Goal: Information Seeking & Learning: Learn about a topic

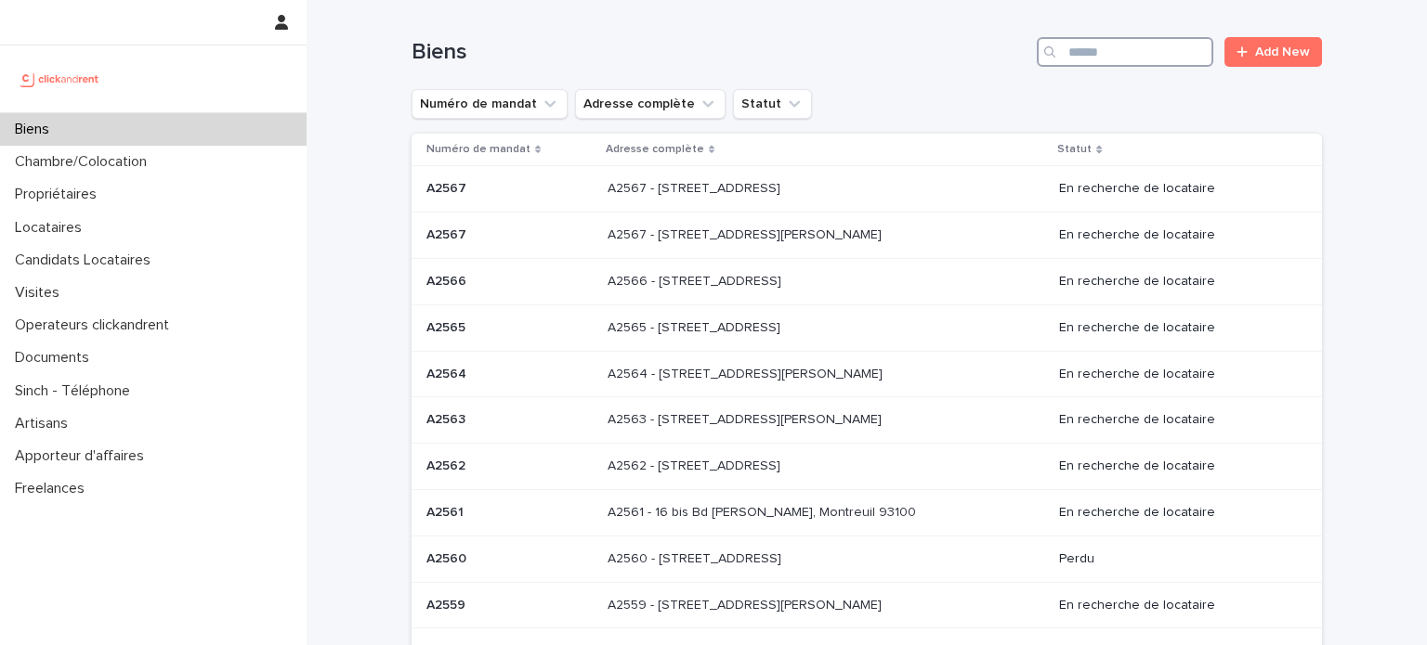
click at [1111, 50] on input "Search" at bounding box center [1125, 52] width 176 height 30
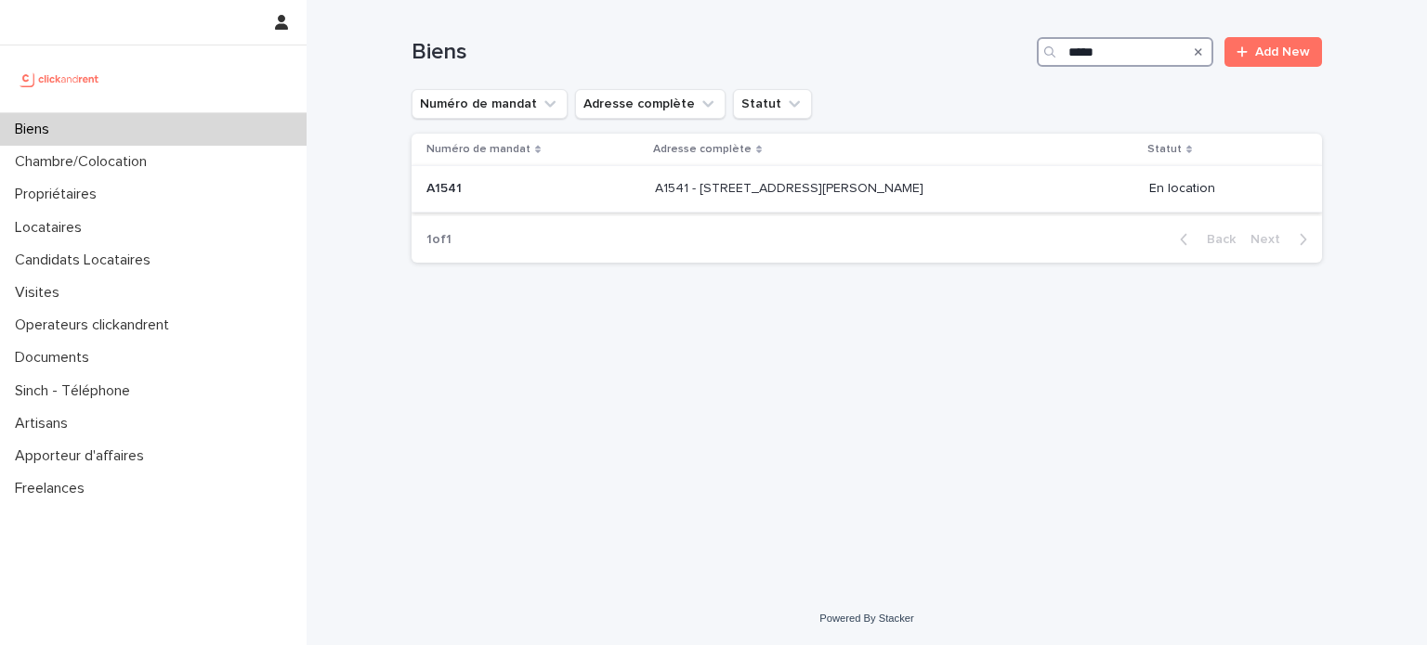
type input "*****"
click at [768, 181] on p "A1541 - [STREET_ADDRESS][PERSON_NAME]" at bounding box center [791, 187] width 272 height 20
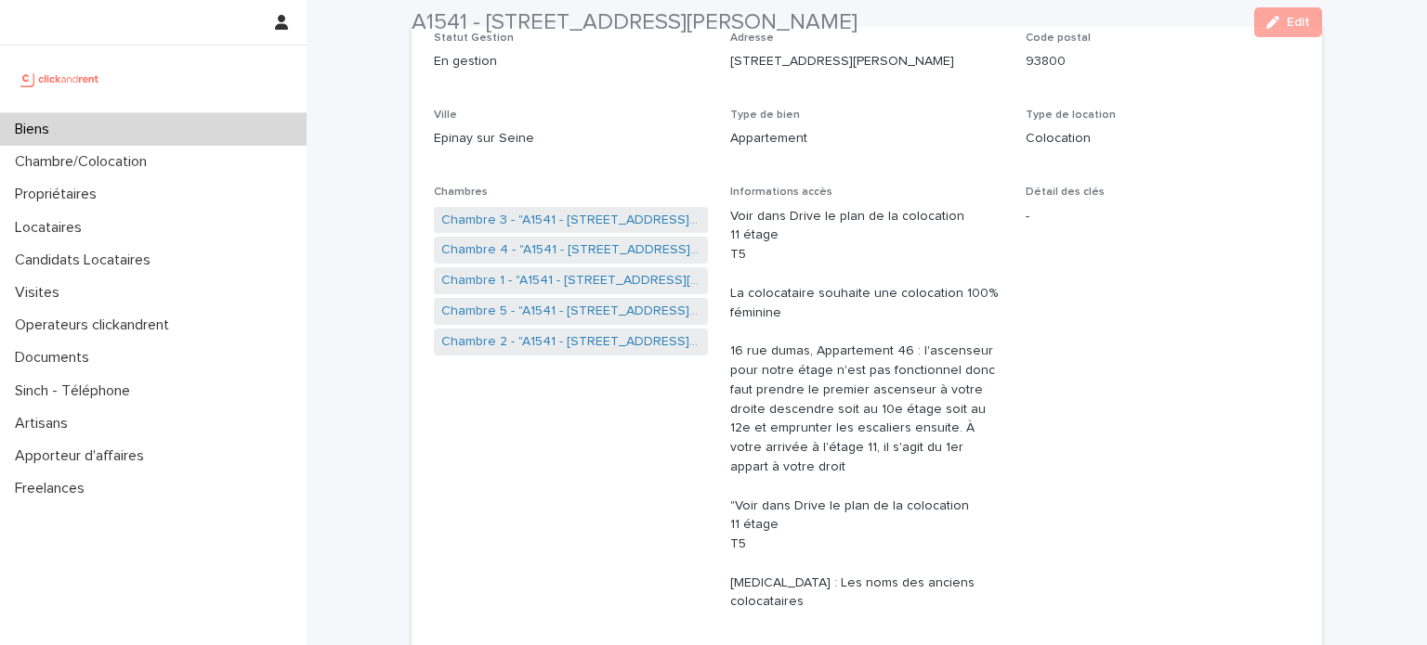
scroll to position [308, 0]
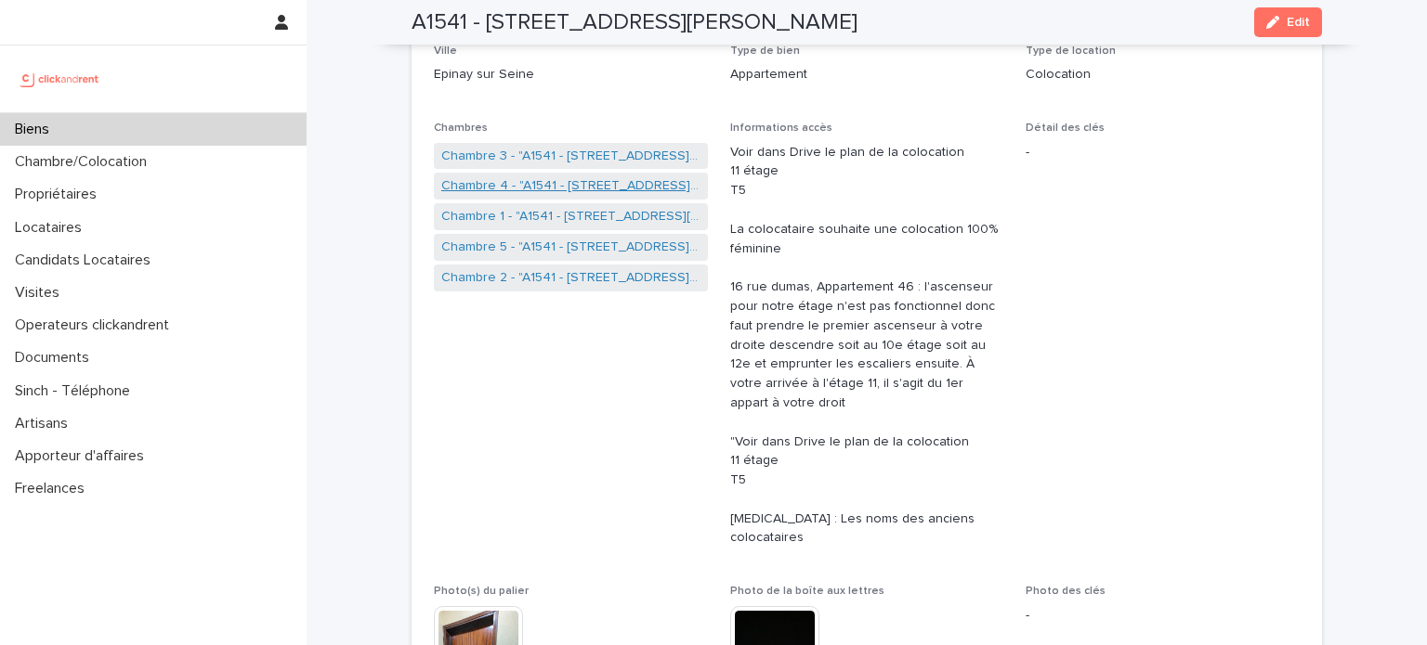
click at [609, 181] on link "Chambre 4 - "A1541 - [STREET_ADDRESS][PERSON_NAME]"" at bounding box center [570, 186] width 259 height 20
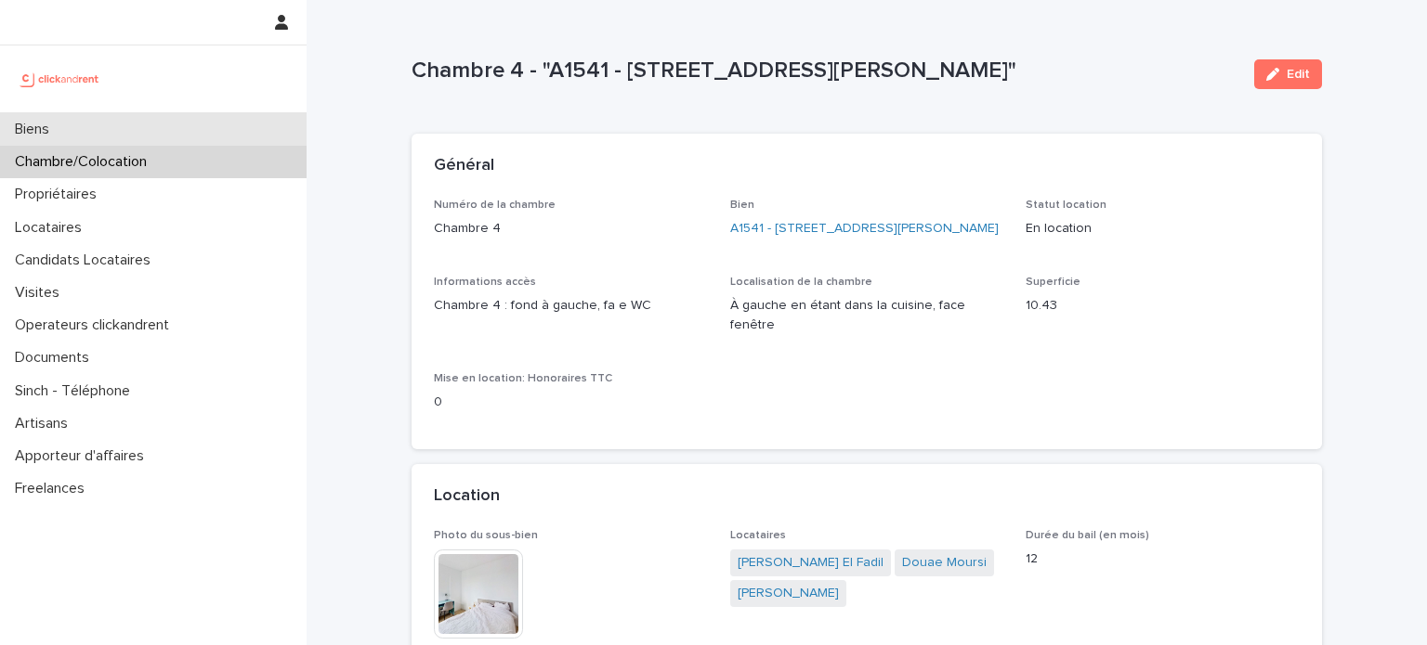
click at [220, 126] on div "Biens" at bounding box center [153, 129] width 306 height 33
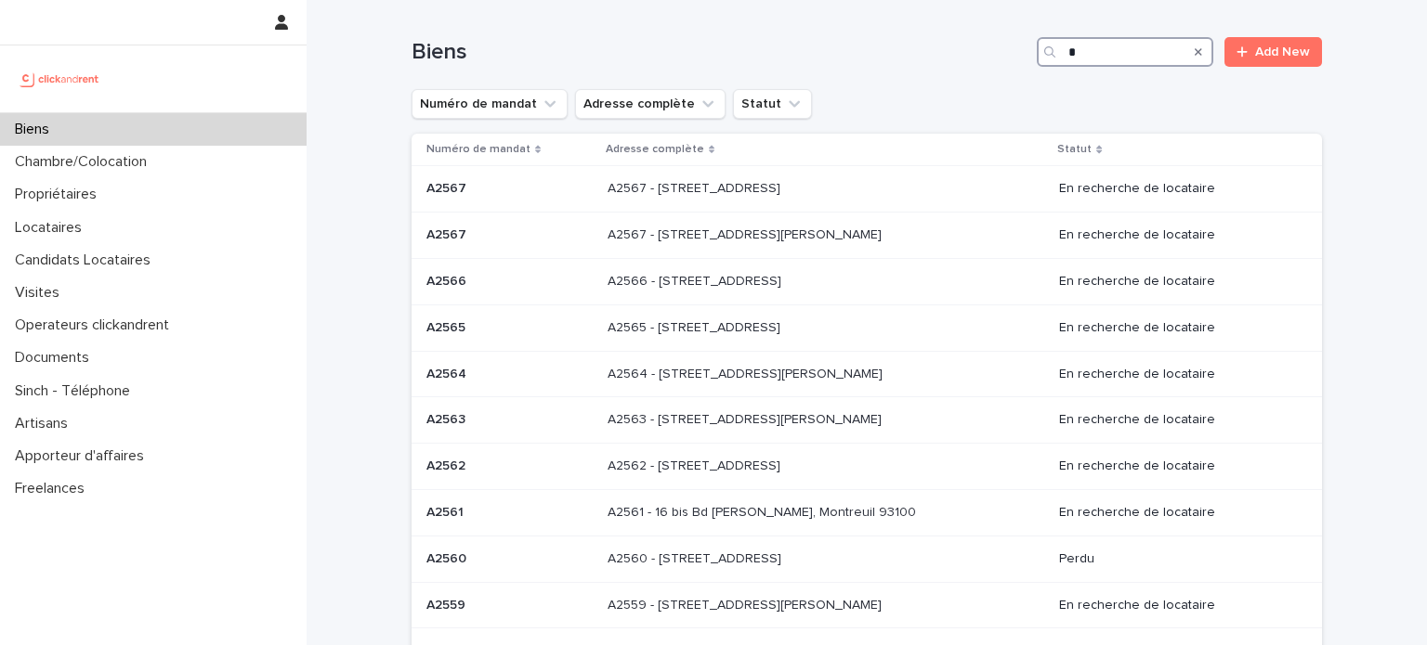
click at [1132, 44] on input "*" at bounding box center [1125, 52] width 176 height 30
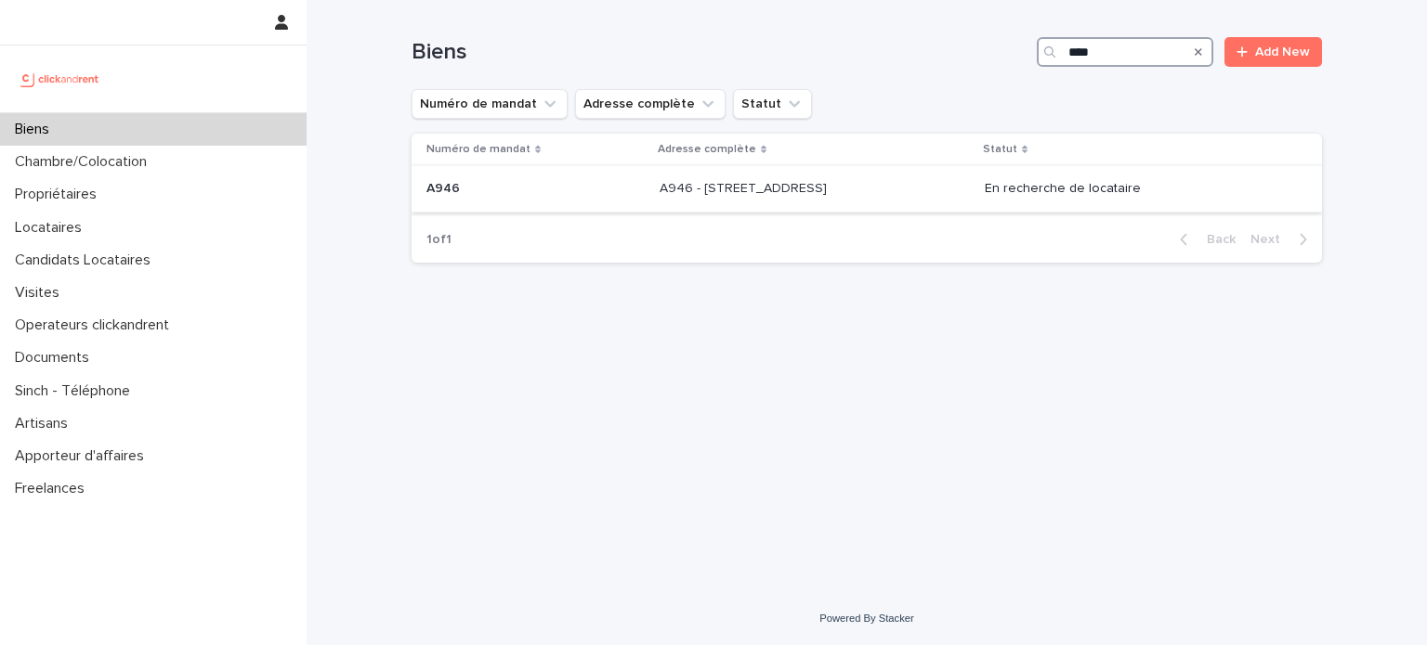
type input "****"
click at [830, 177] on p "A946 - [STREET_ADDRESS]" at bounding box center [744, 187] width 171 height 20
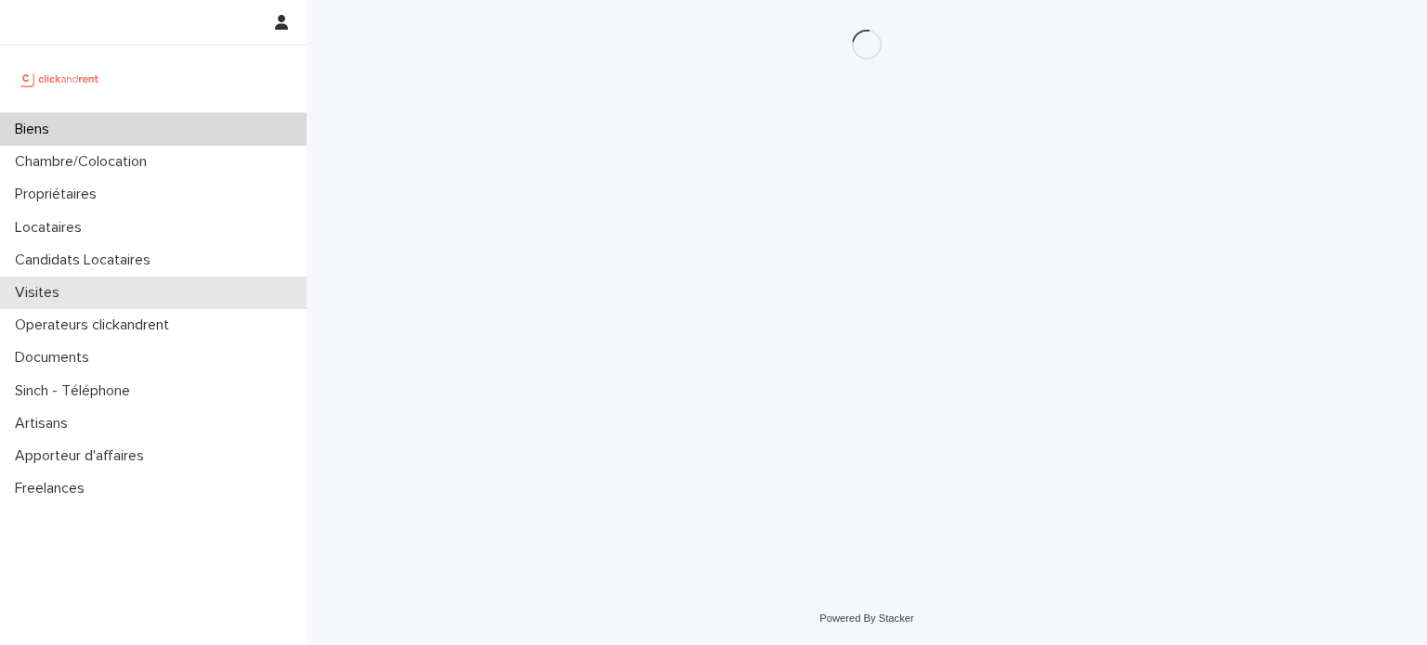
click at [114, 288] on div "Visites" at bounding box center [153, 293] width 306 height 33
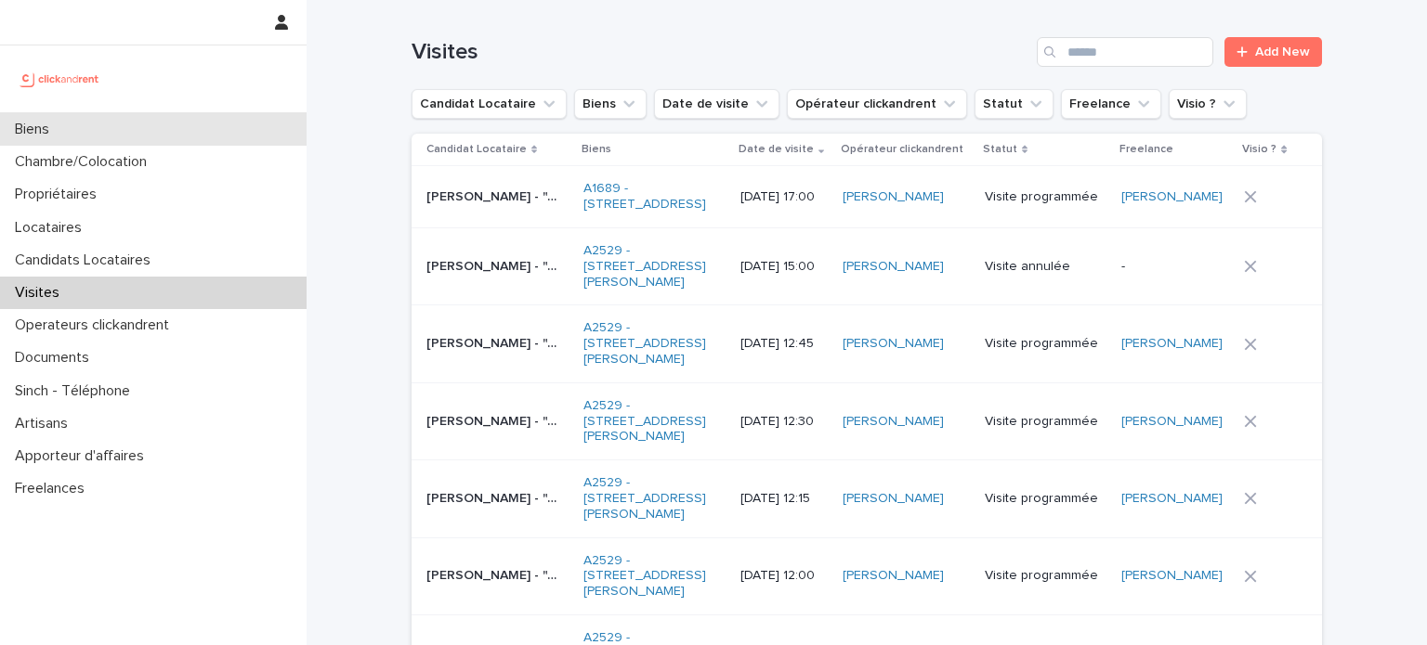
click at [182, 129] on div "Biens" at bounding box center [153, 129] width 306 height 33
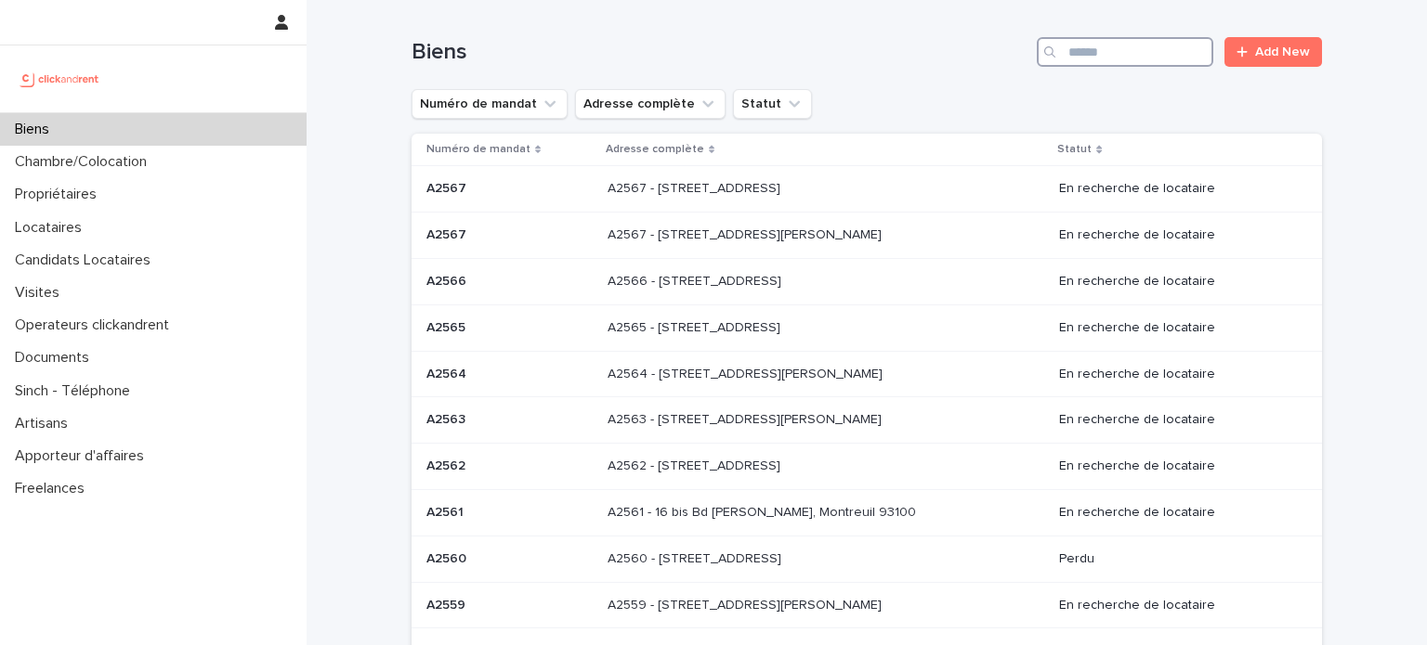
click at [1145, 65] on input "Search" at bounding box center [1125, 52] width 176 height 30
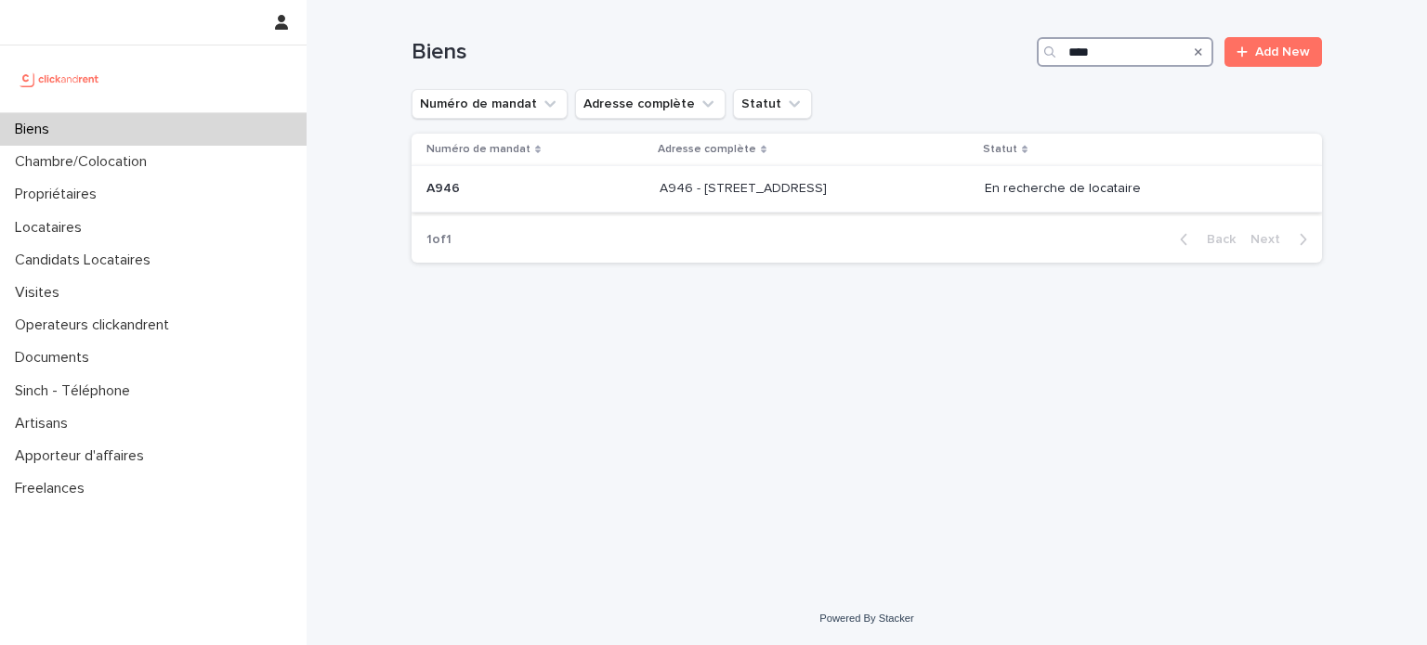
type input "****"
click at [709, 186] on p "A946 - [STREET_ADDRESS]" at bounding box center [744, 187] width 171 height 20
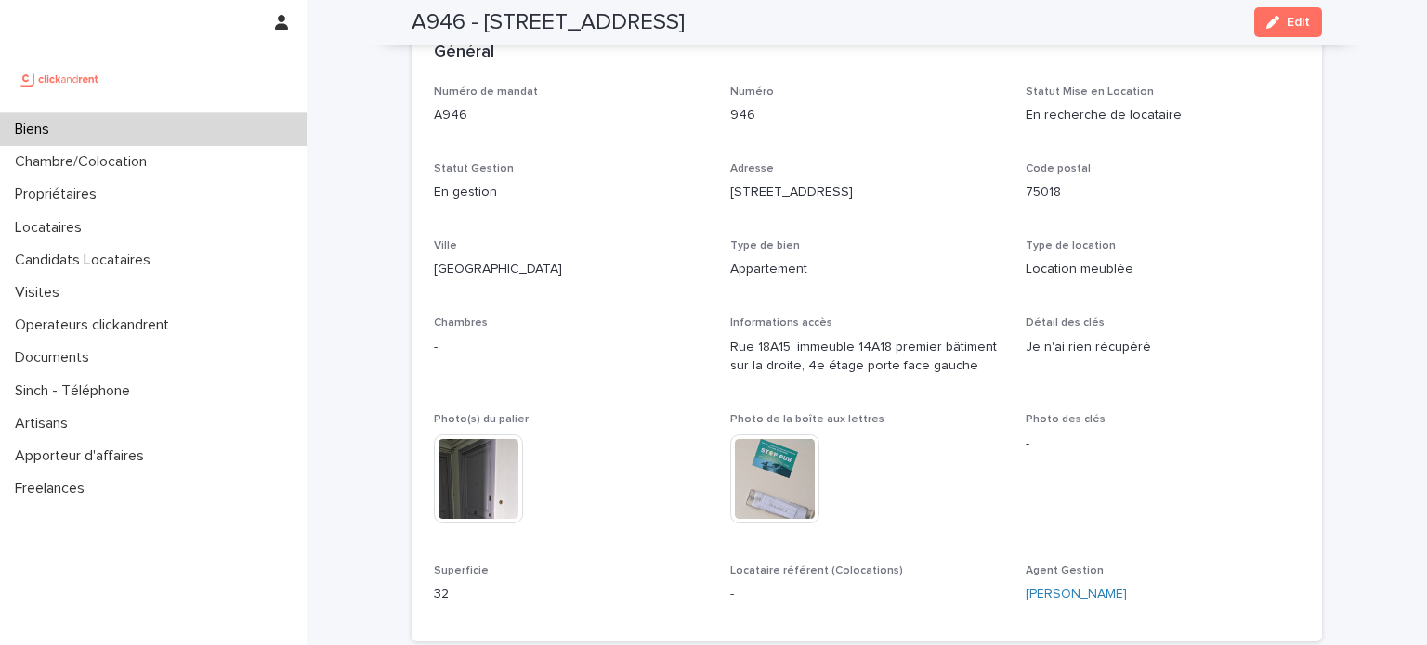
scroll to position [2734, 0]
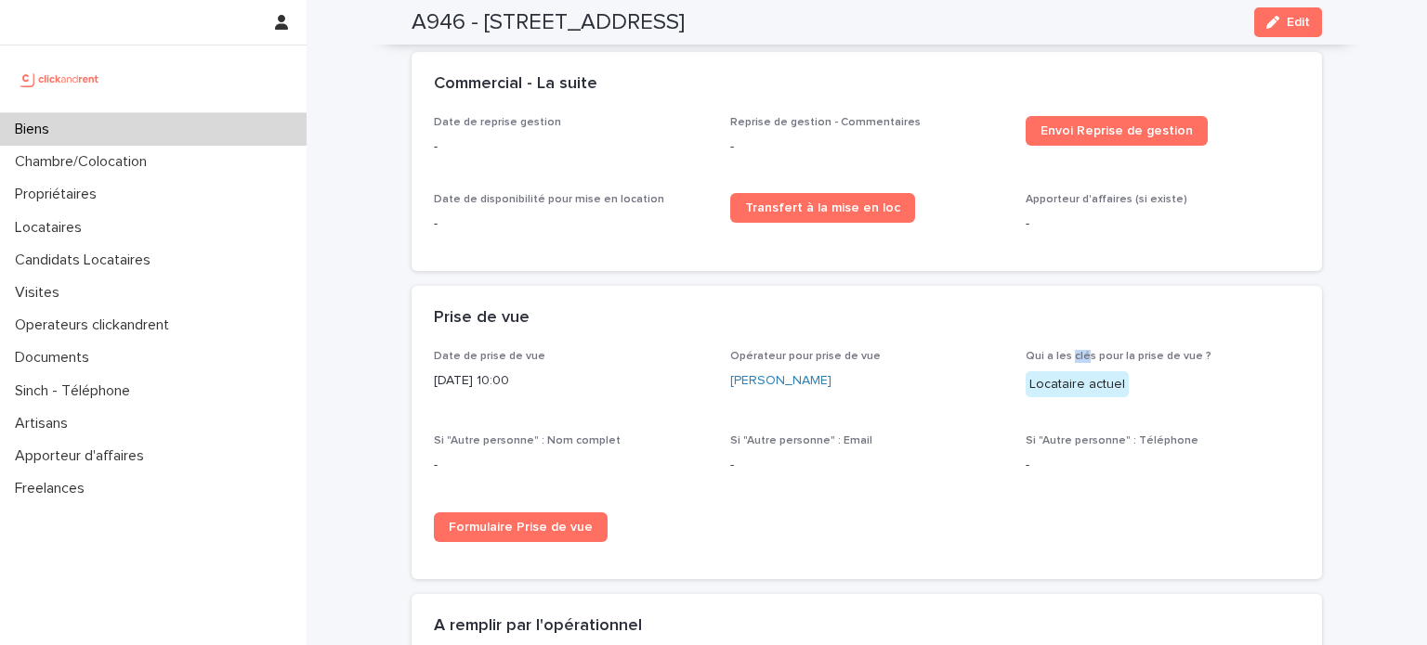
click at [102, 128] on div "Biens" at bounding box center [153, 129] width 306 height 33
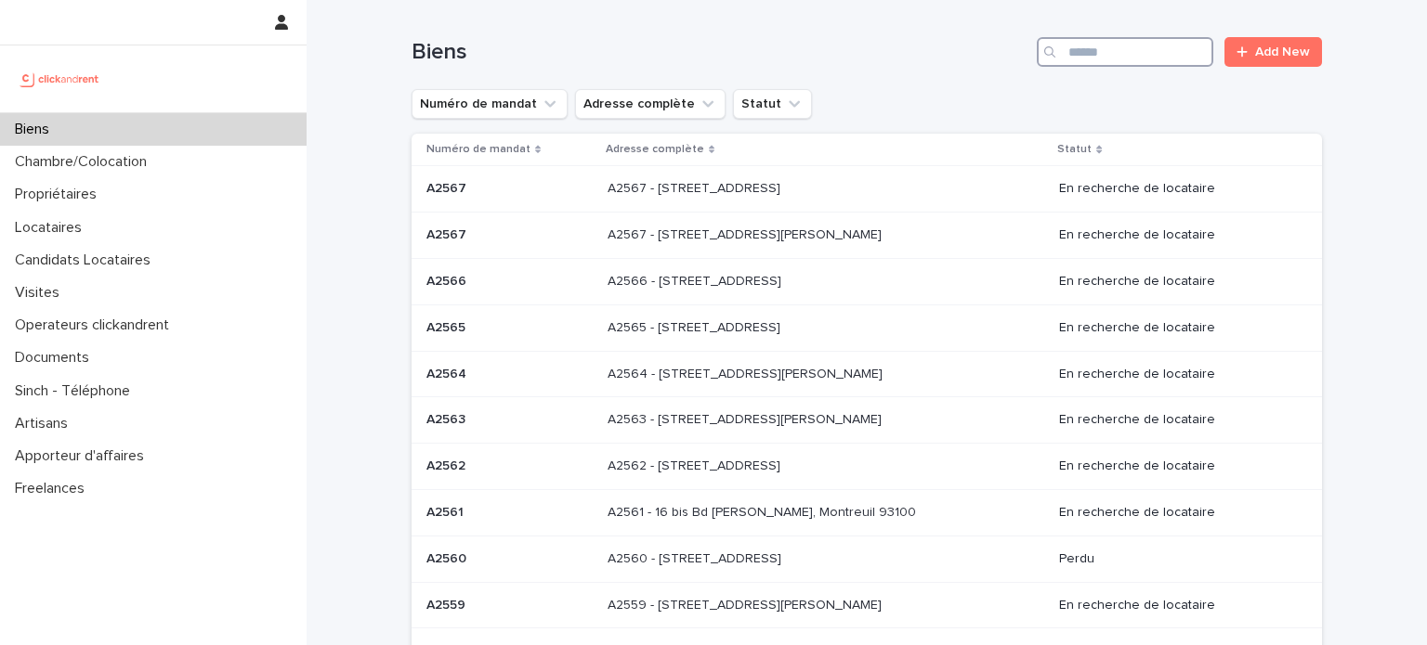
click at [1087, 51] on input "Search" at bounding box center [1125, 52] width 176 height 30
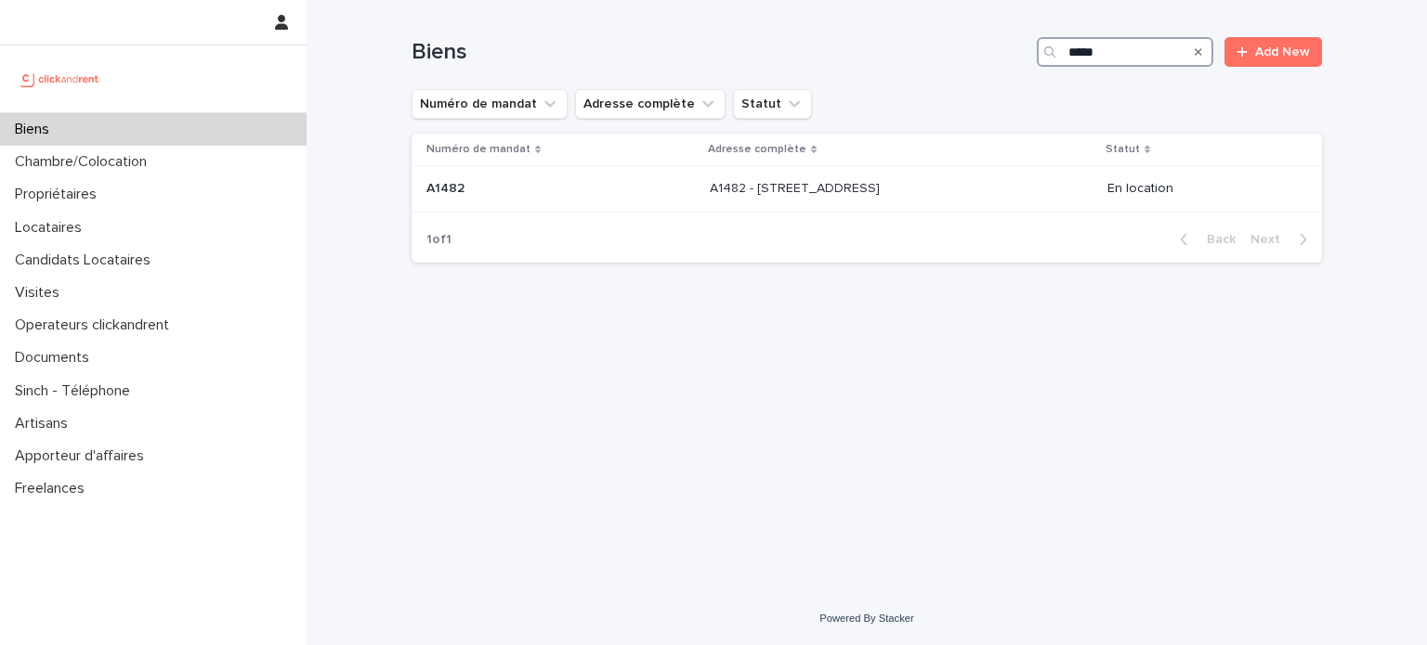
type input "*****"
click at [798, 194] on p "A1482 - [STREET_ADDRESS]" at bounding box center [797, 187] width 174 height 20
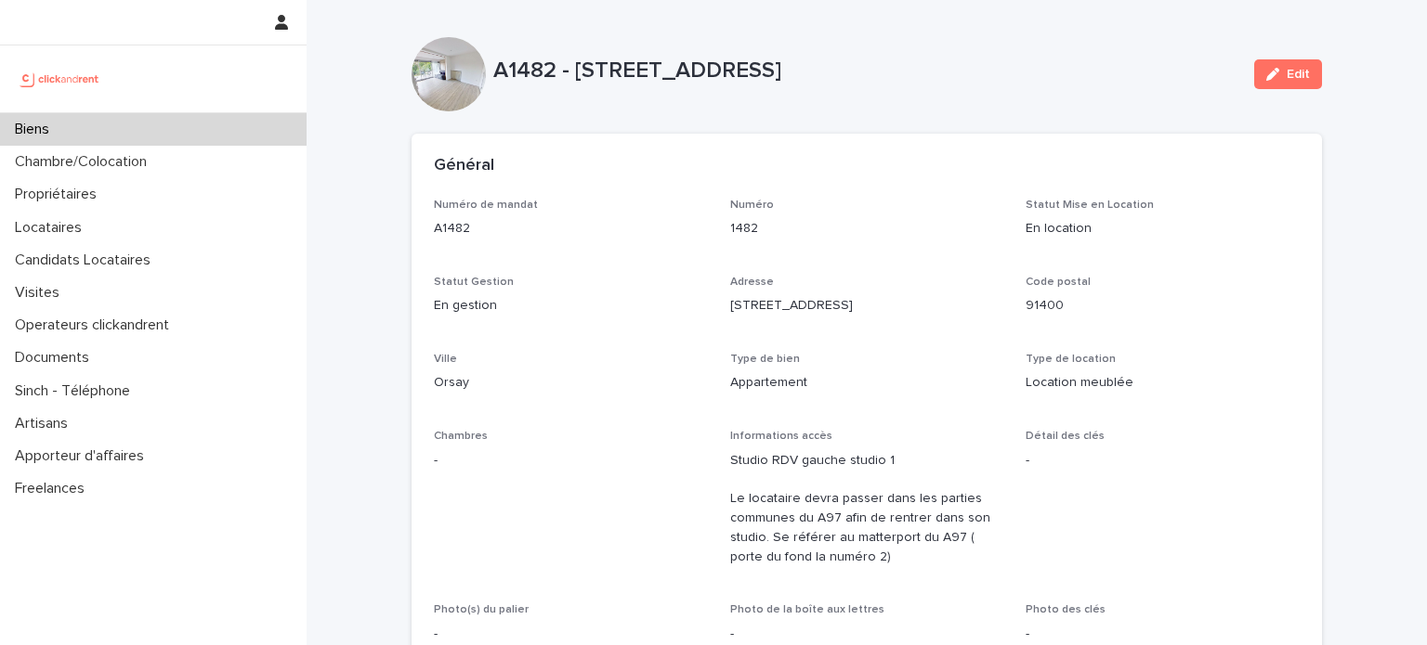
click at [167, 112] on div at bounding box center [153, 112] width 306 height 1
click at [172, 124] on div "Biens" at bounding box center [153, 129] width 306 height 33
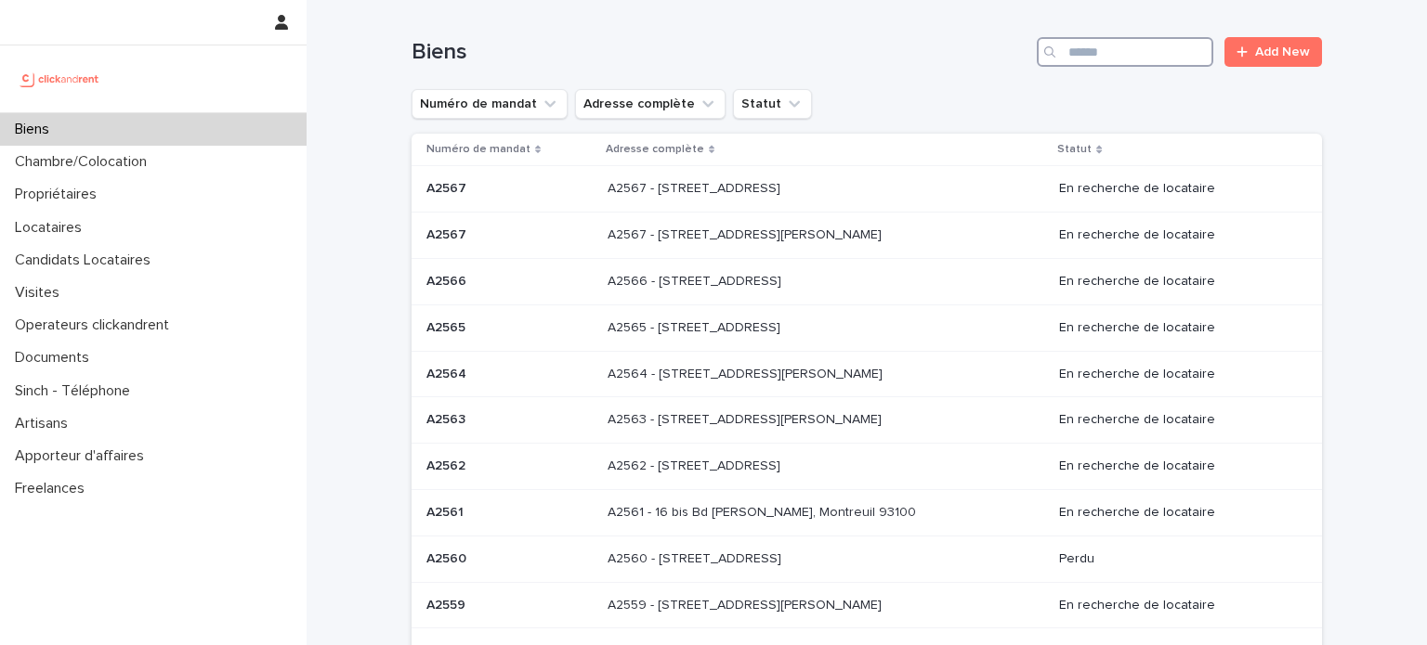
click at [1099, 46] on input "Search" at bounding box center [1125, 52] width 176 height 30
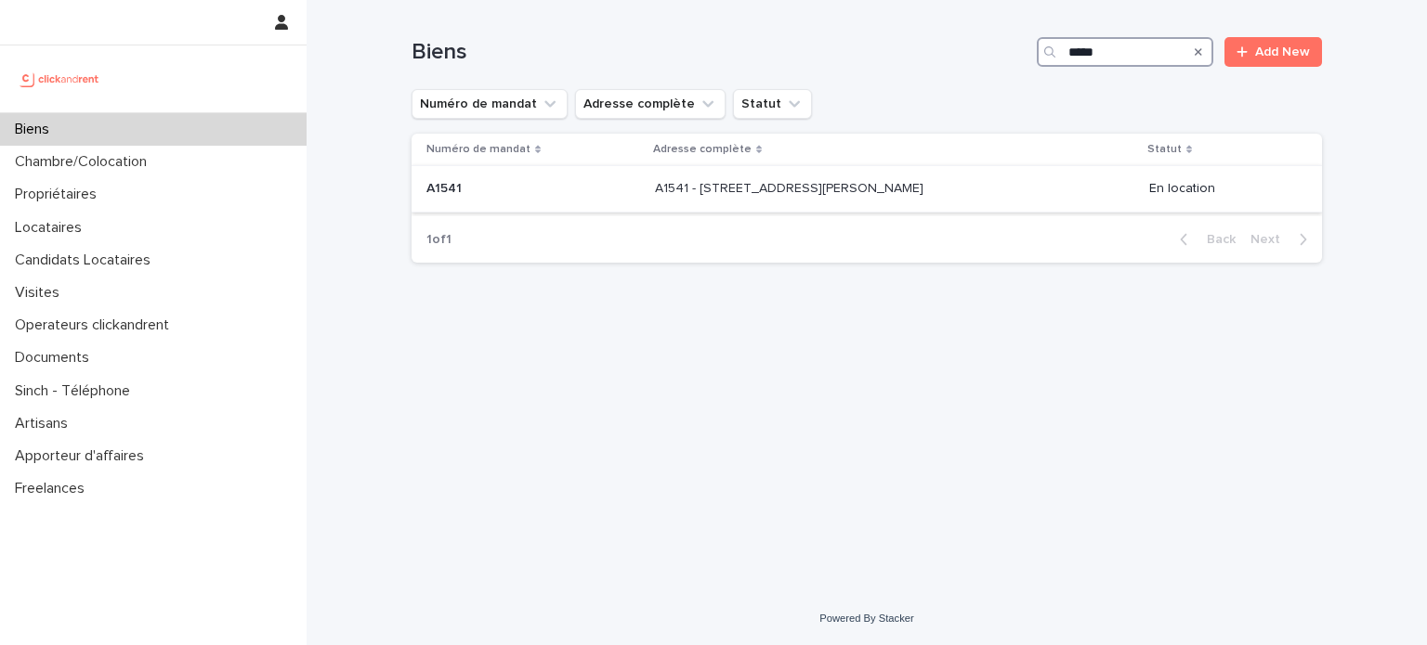
type input "*****"
click at [870, 200] on div "A1541 - [STREET_ADDRESS][PERSON_NAME] 93800 A1541 - [STREET_ADDRESS]" at bounding box center [895, 189] width 480 height 31
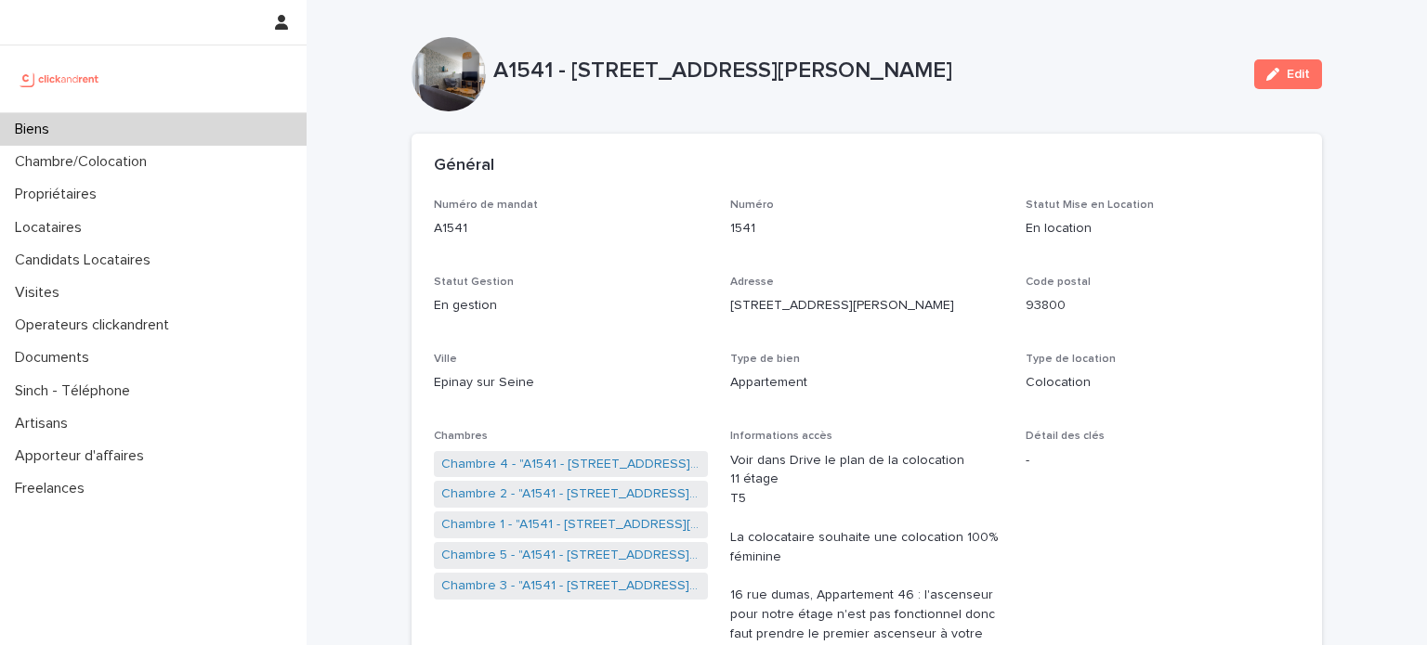
scroll to position [108, 0]
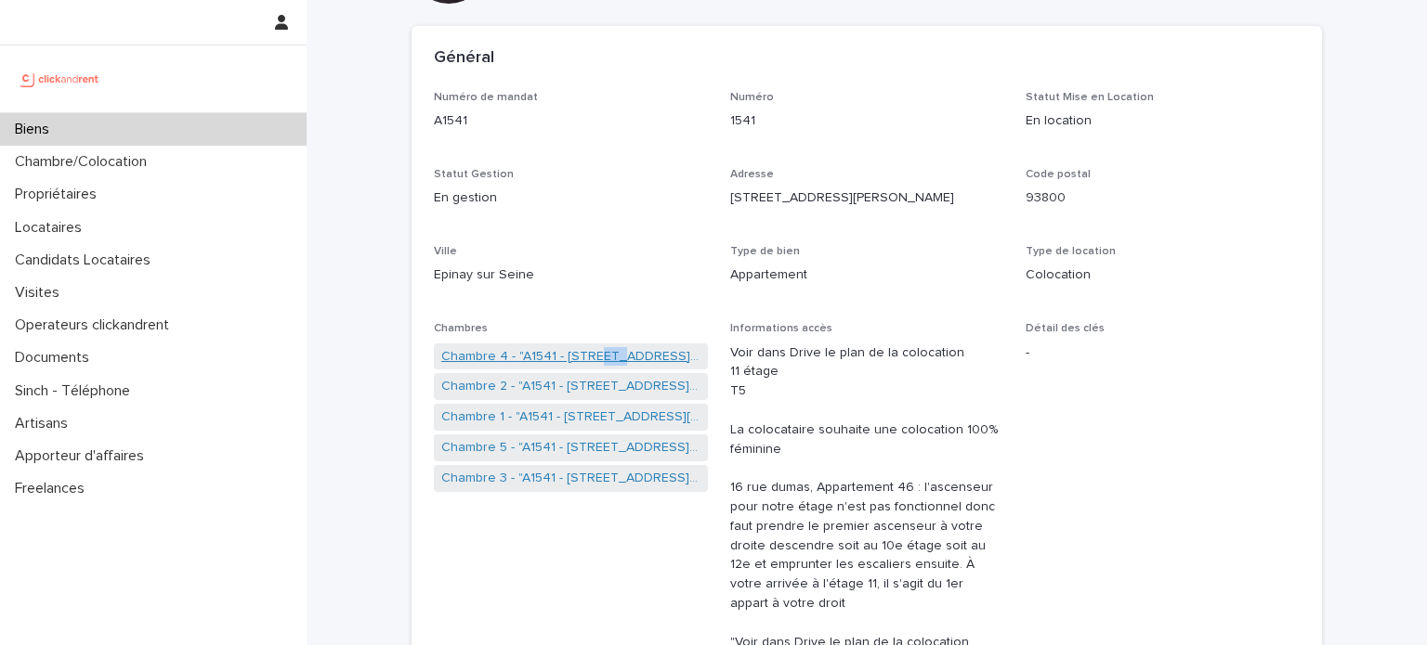
drag, startPoint x: 598, startPoint y: 371, endPoint x: 579, endPoint y: 352, distance: 26.9
click at [579, 352] on div "Chambre 4 - "A1541 - [GEOGRAPHIC_DATA][PERSON_NAME] 93800" Chambre 2 - "A1541 -…" at bounding box center [571, 420] width 274 height 152
click at [579, 352] on link "Chambre 4 - "A1541 - [STREET_ADDRESS][PERSON_NAME]"" at bounding box center [570, 357] width 259 height 20
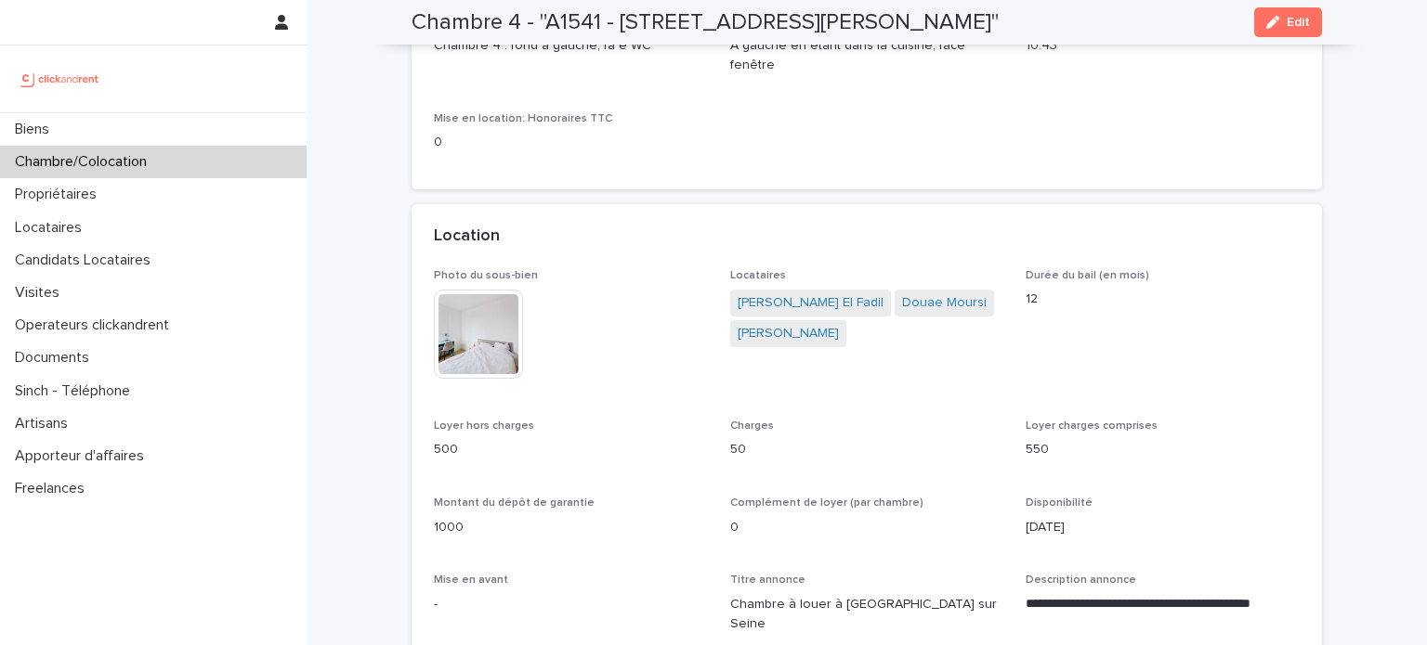
scroll to position [273, 0]
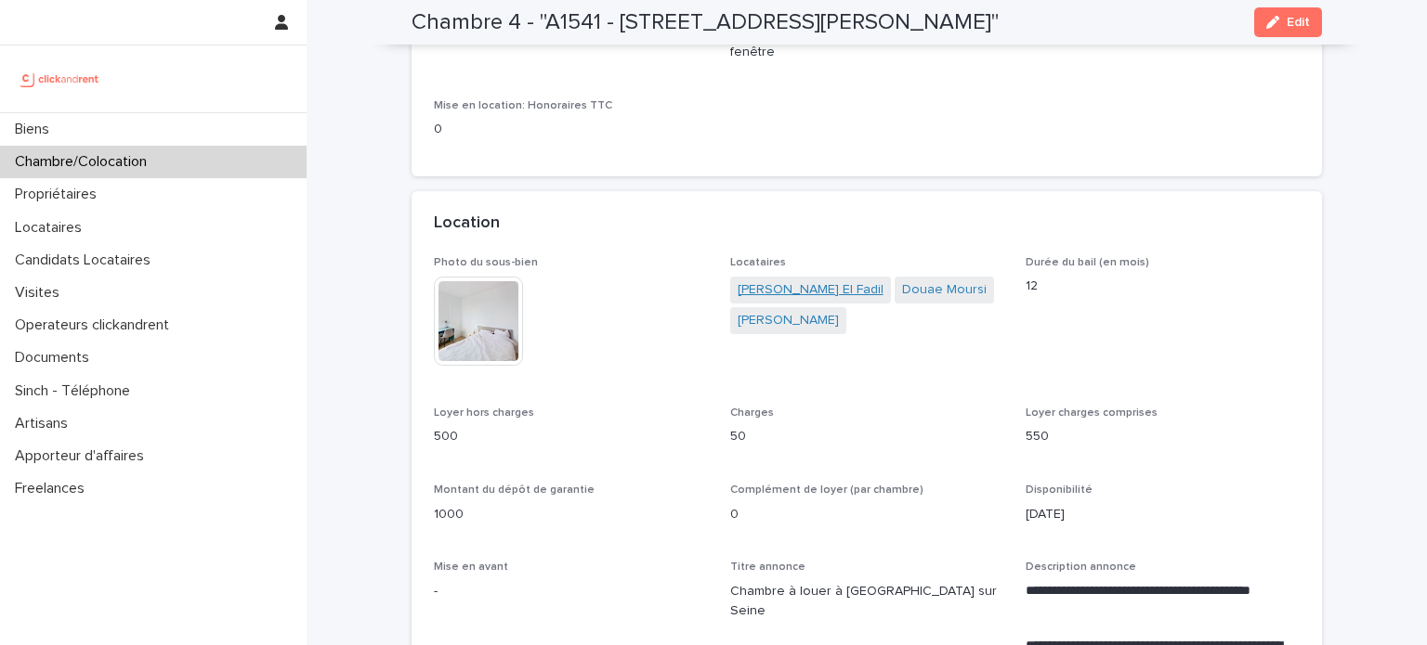
click at [825, 296] on link "[PERSON_NAME] El Fadil" at bounding box center [810, 290] width 146 height 20
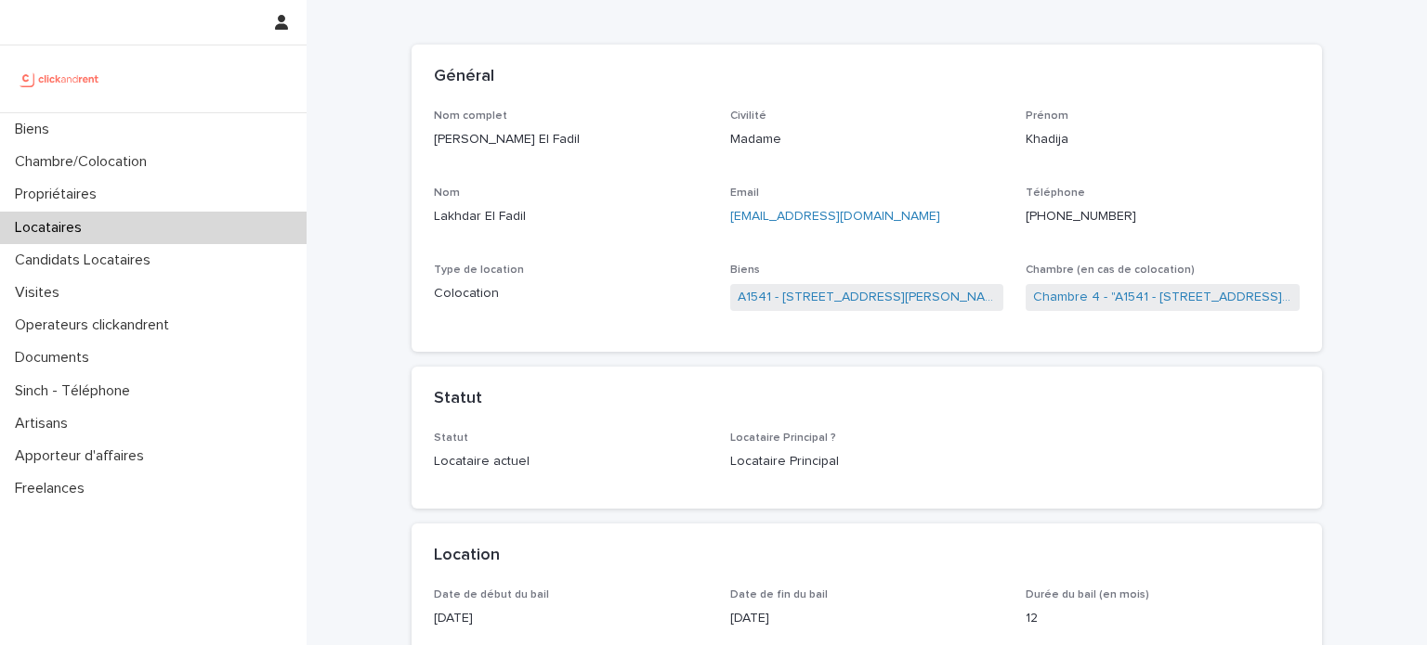
scroll to position [100, 0]
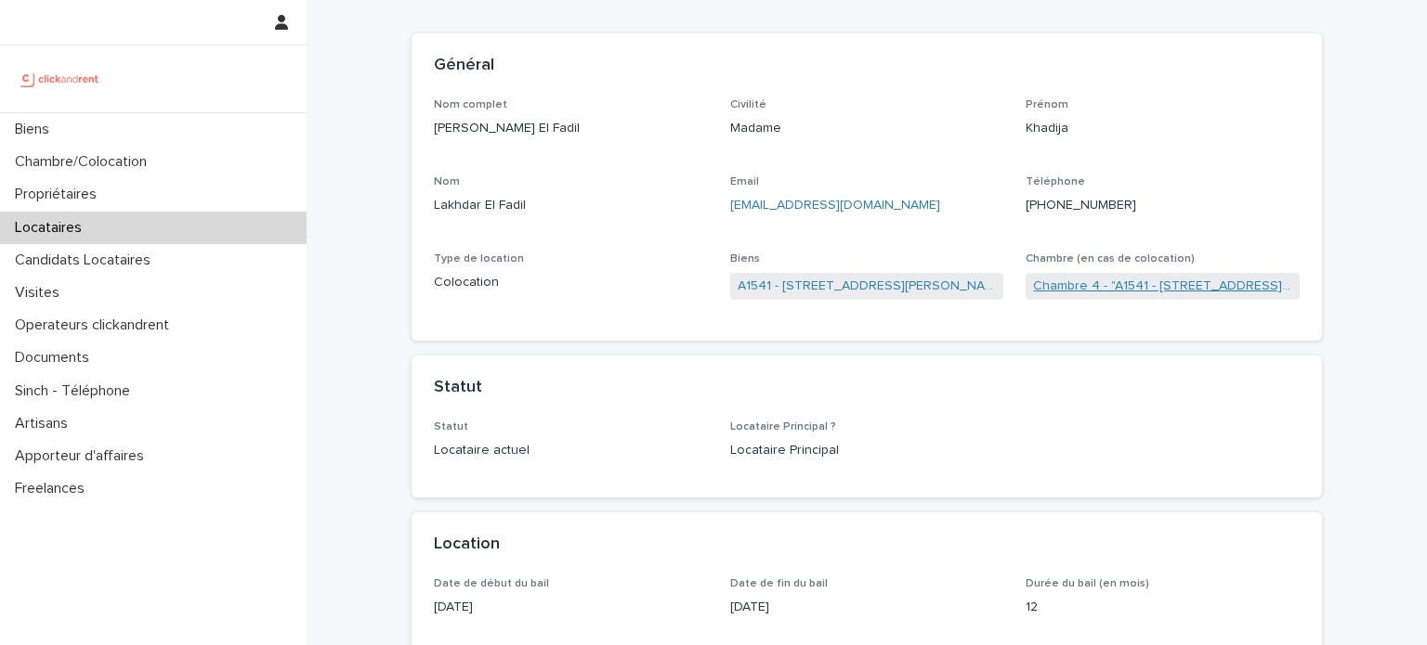
click at [1053, 287] on link "Chambre 4 - "A1541 - [STREET_ADDRESS][PERSON_NAME]"" at bounding box center [1162, 287] width 259 height 20
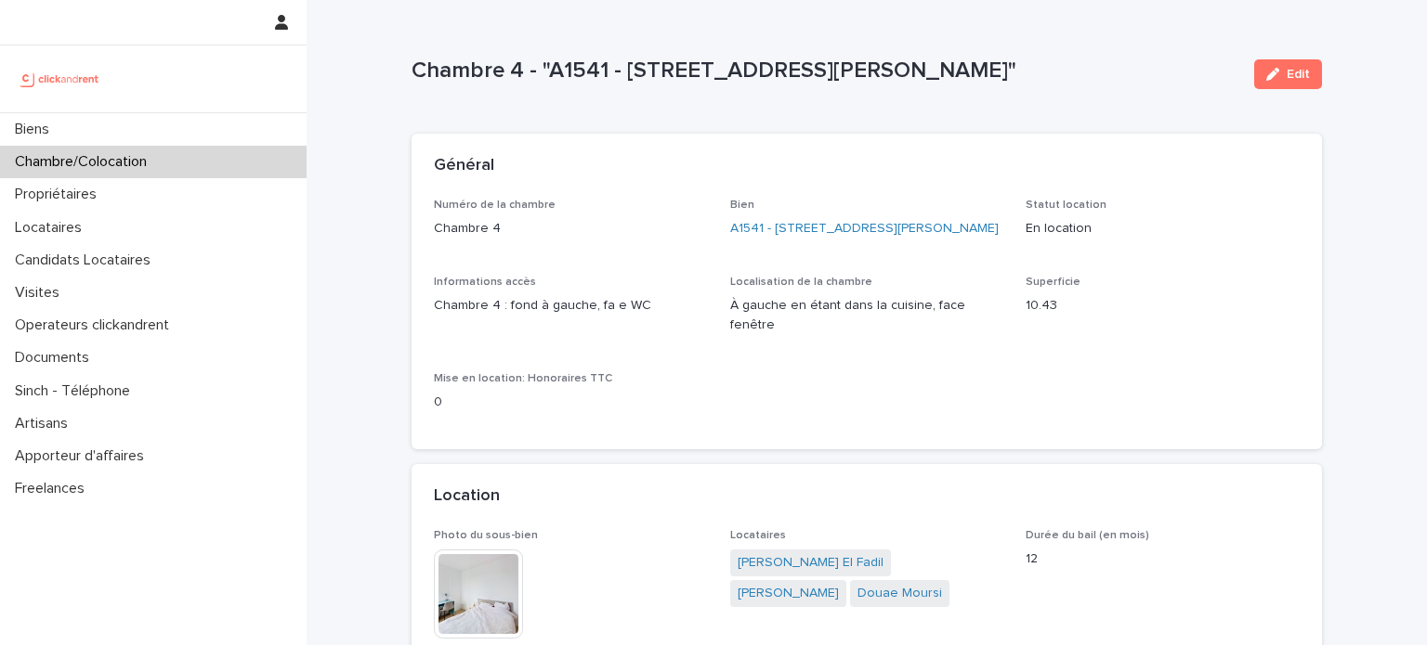
scroll to position [319, 0]
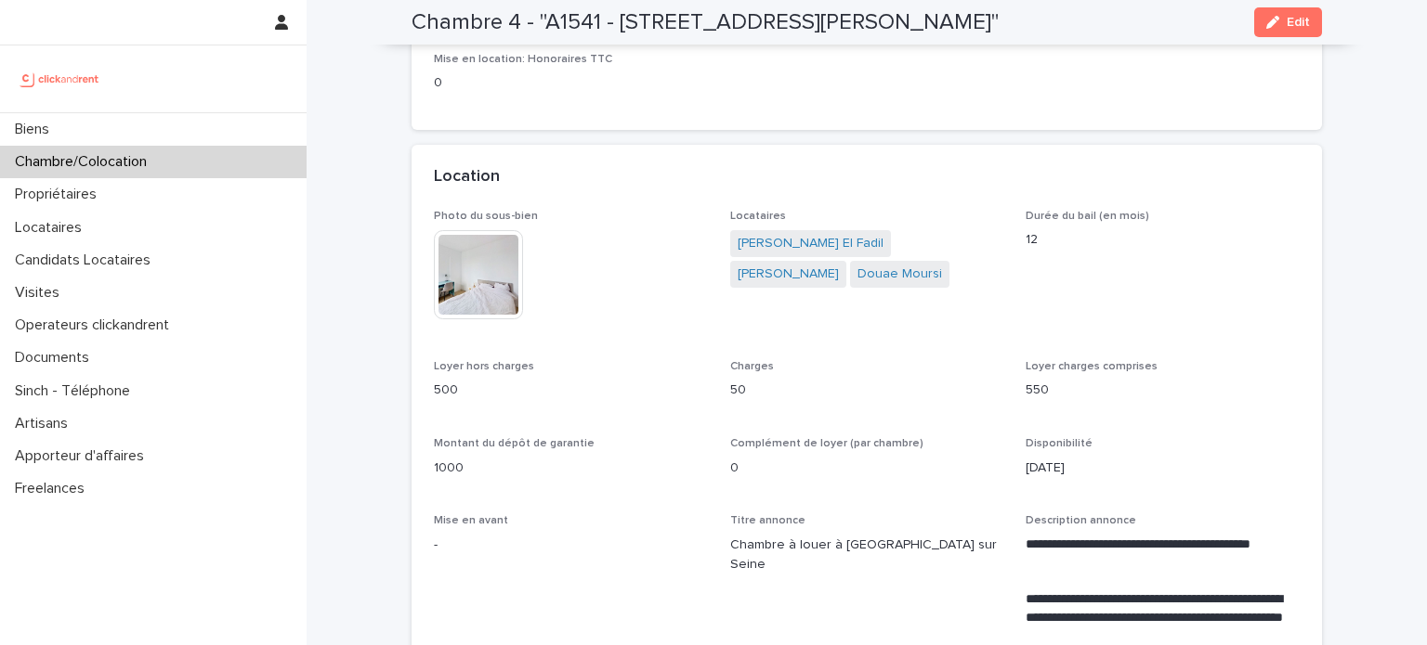
drag, startPoint x: 516, startPoint y: 278, endPoint x: 497, endPoint y: 274, distance: 19.9
click at [497, 274] on div at bounding box center [480, 274] width 93 height 89
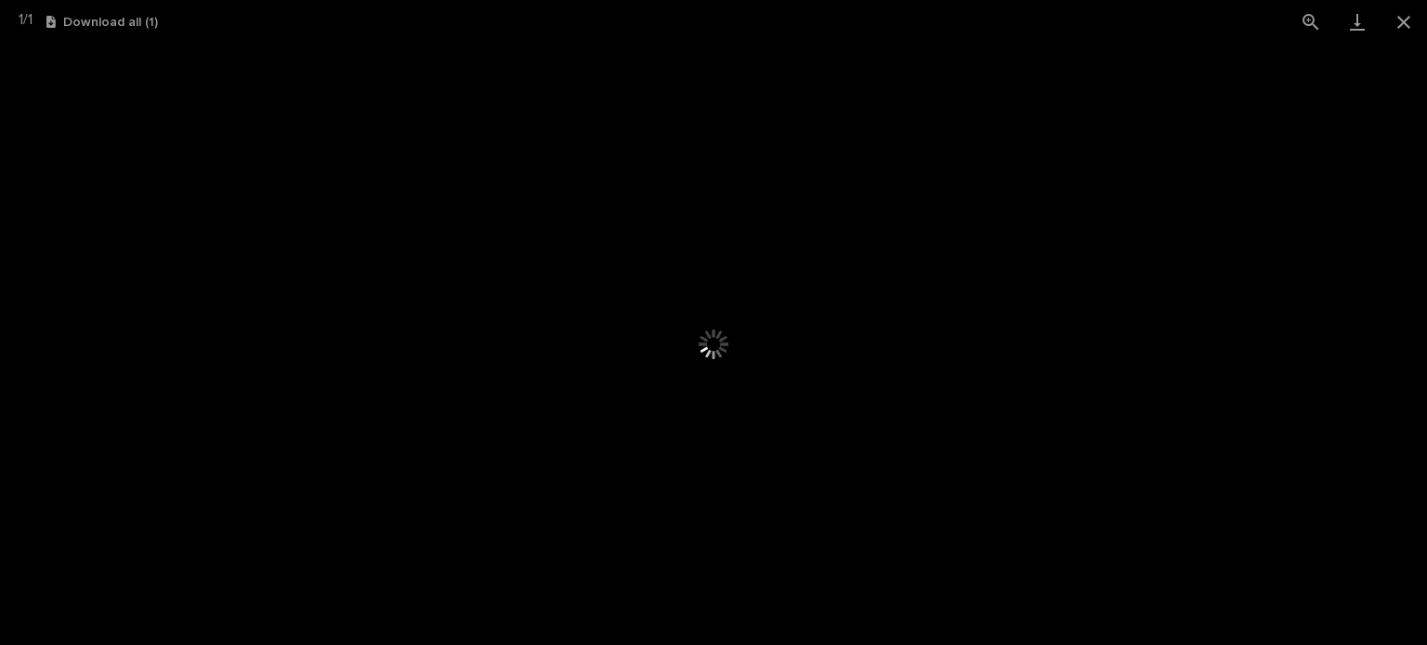
click at [497, 274] on picture at bounding box center [713, 344] width 713 height 301
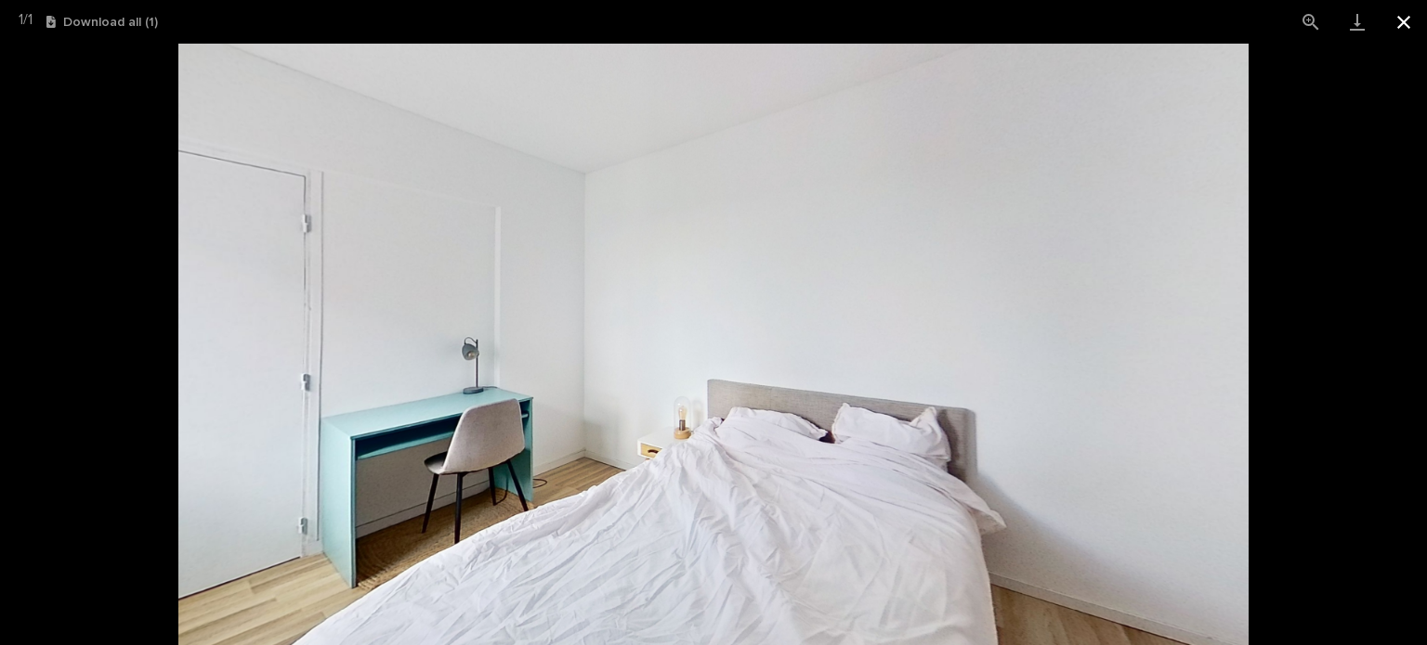
click at [1404, 23] on button "Close gallery" at bounding box center [1403, 22] width 46 height 44
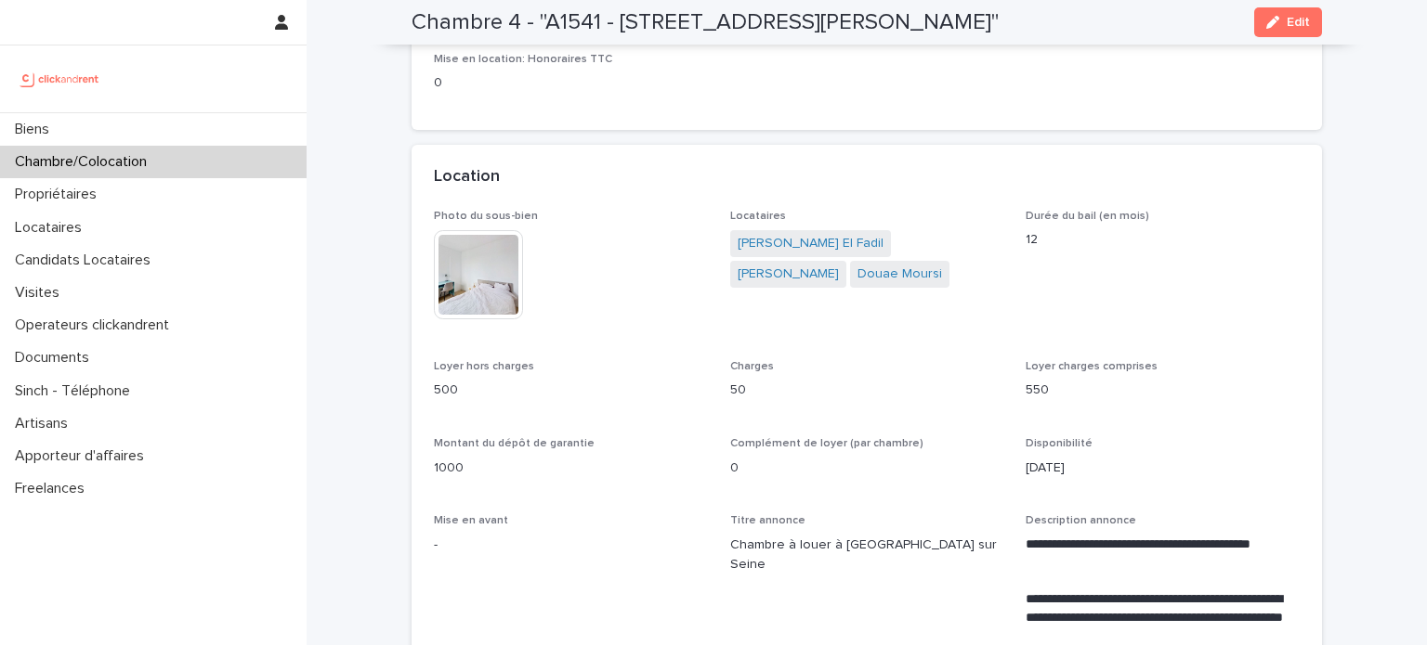
click at [451, 293] on img at bounding box center [478, 274] width 89 height 89
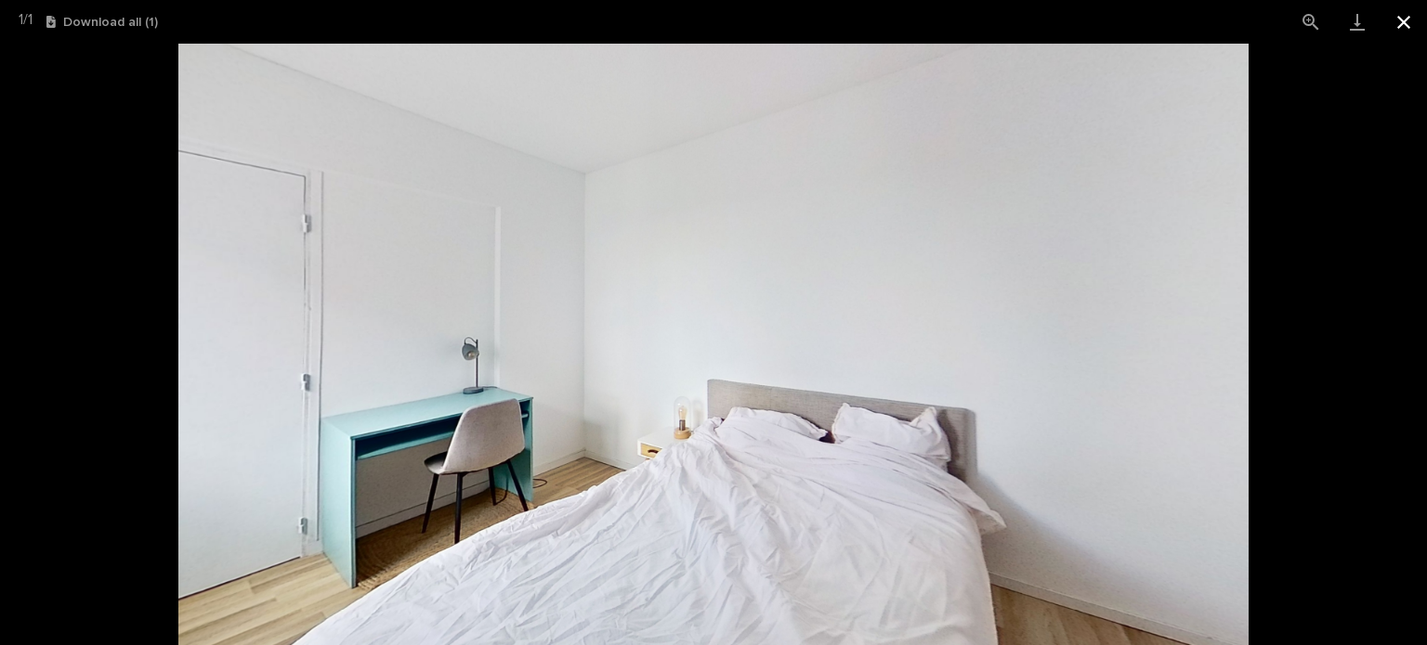
click at [1404, 18] on button "Close gallery" at bounding box center [1403, 22] width 46 height 44
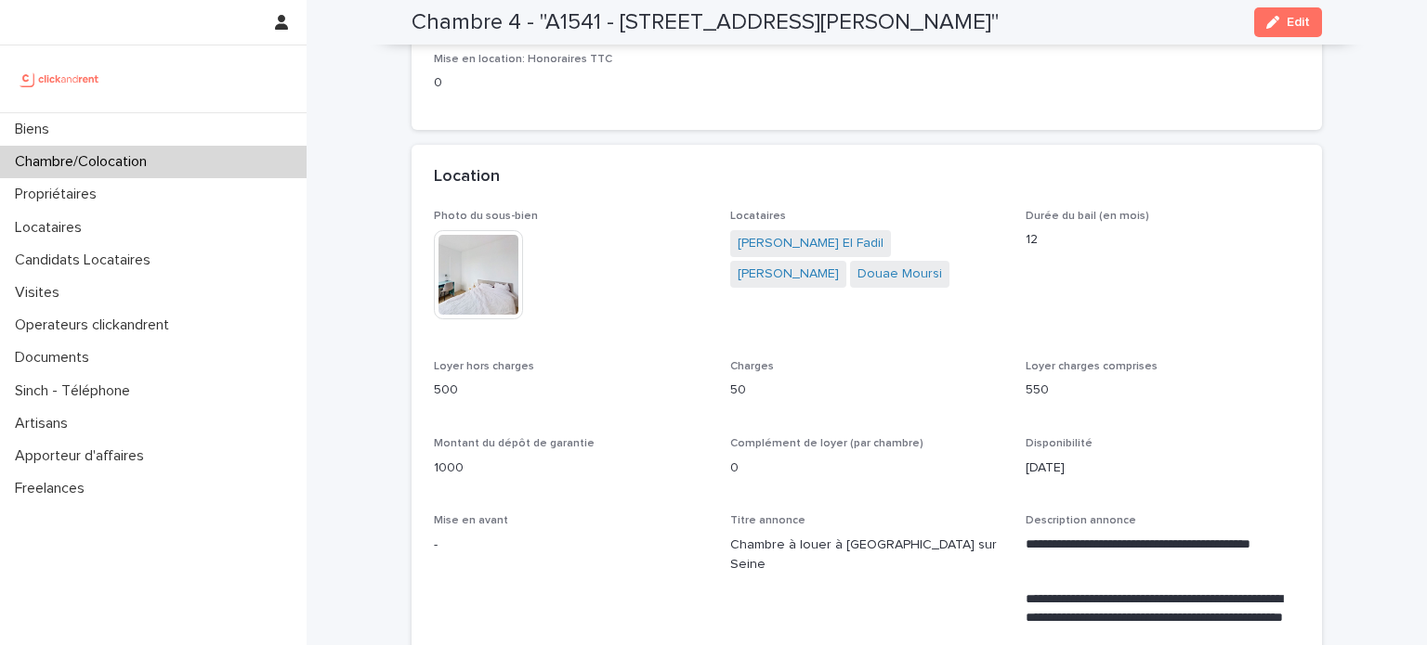
click at [457, 267] on img at bounding box center [478, 274] width 89 height 89
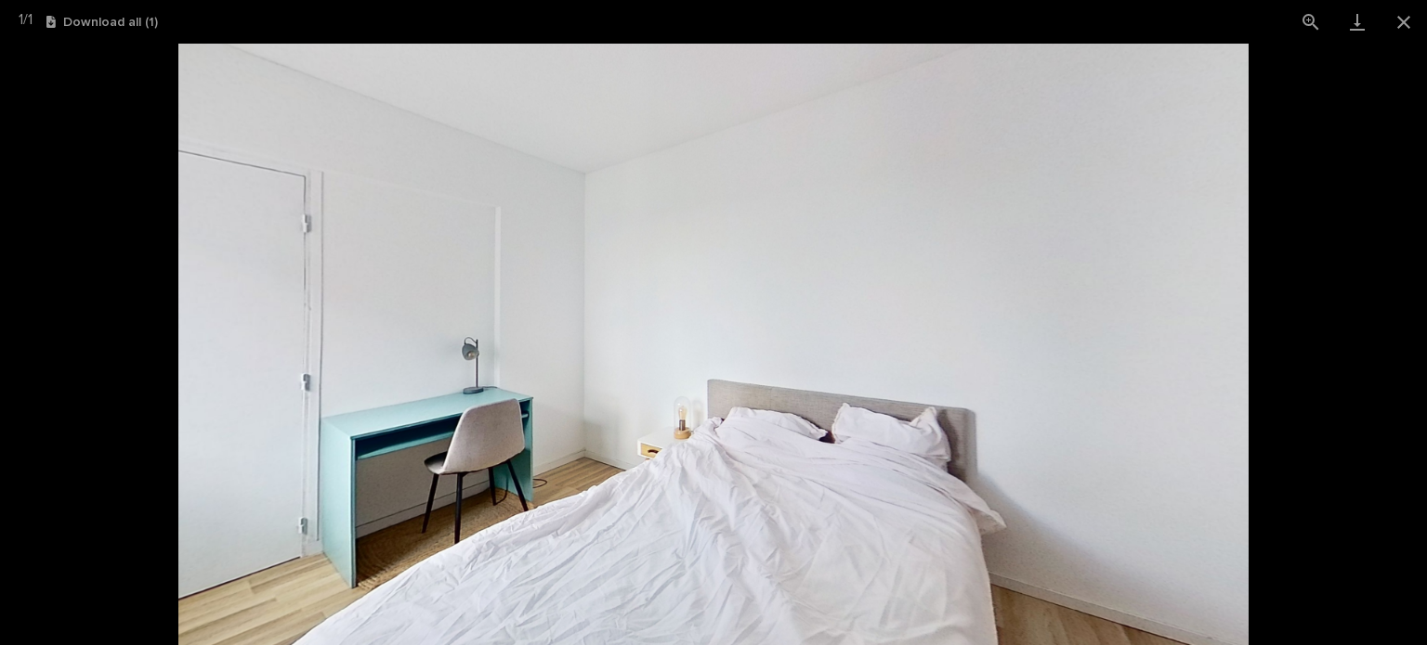
click at [1328, 411] on picture at bounding box center [713, 345] width 1427 height 602
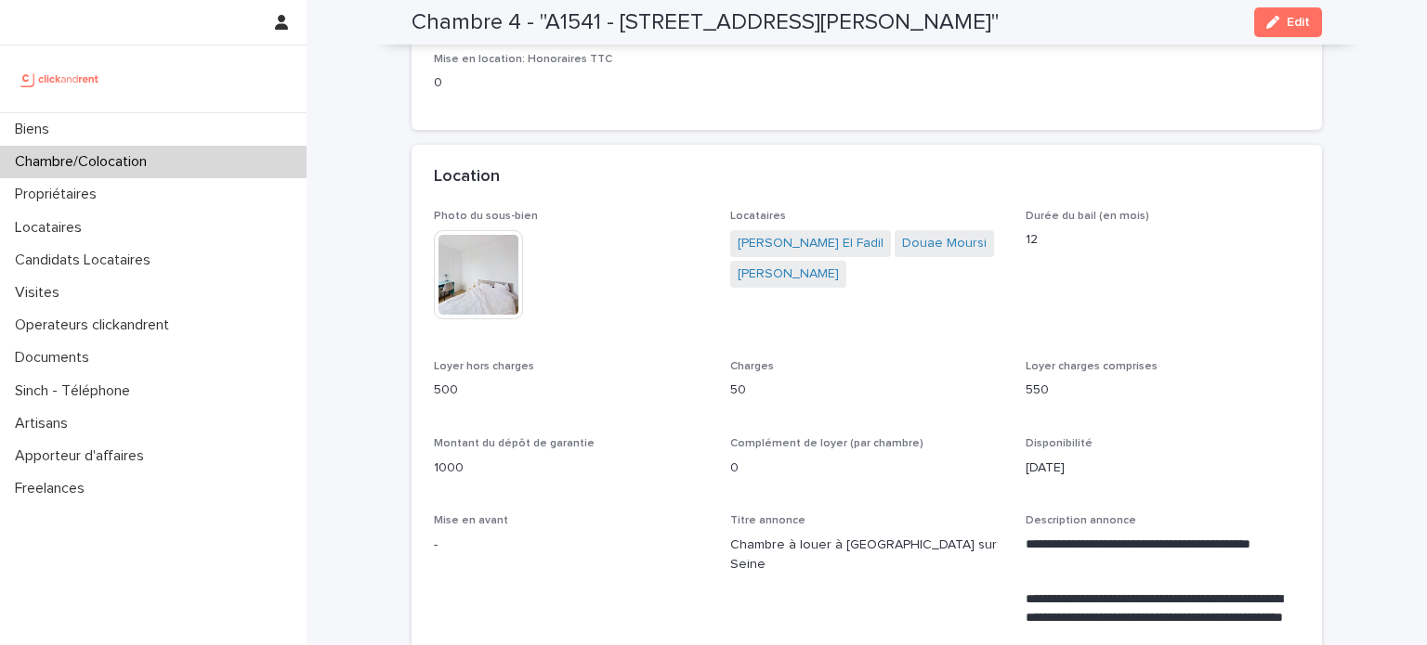
scroll to position [0, 0]
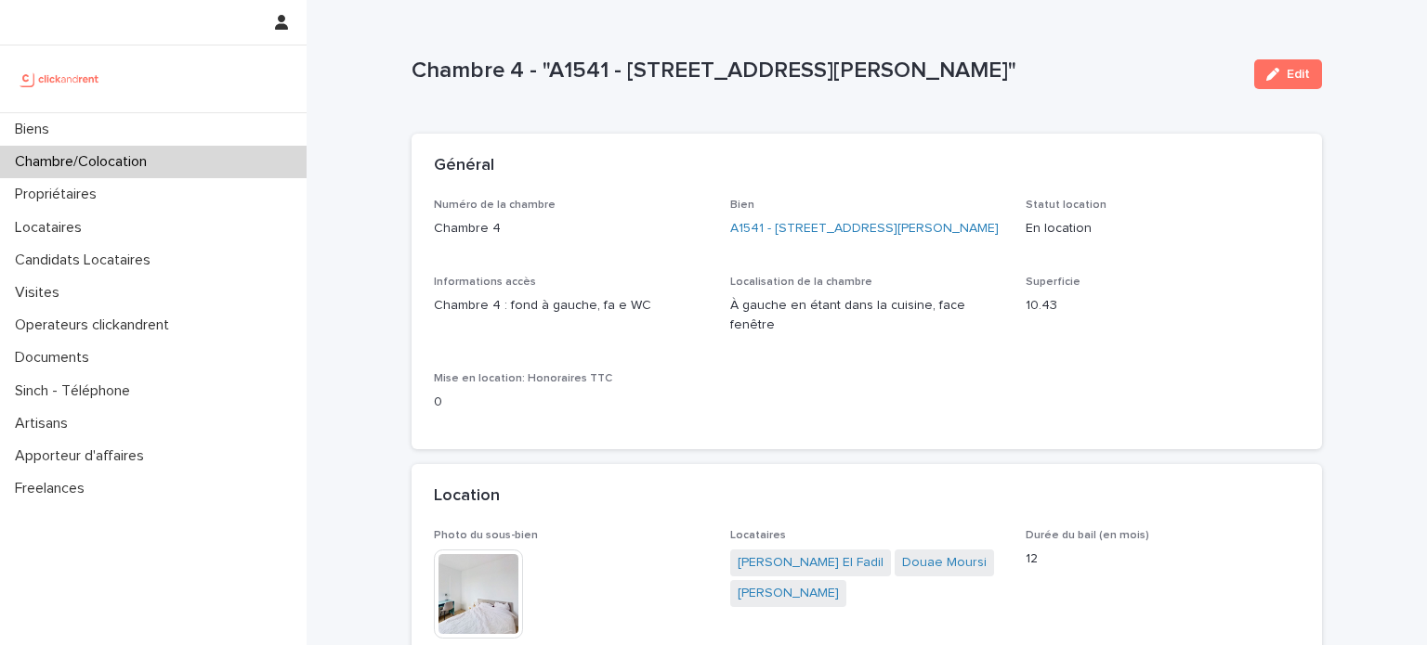
click at [39, 77] on img at bounding box center [60, 78] width 90 height 37
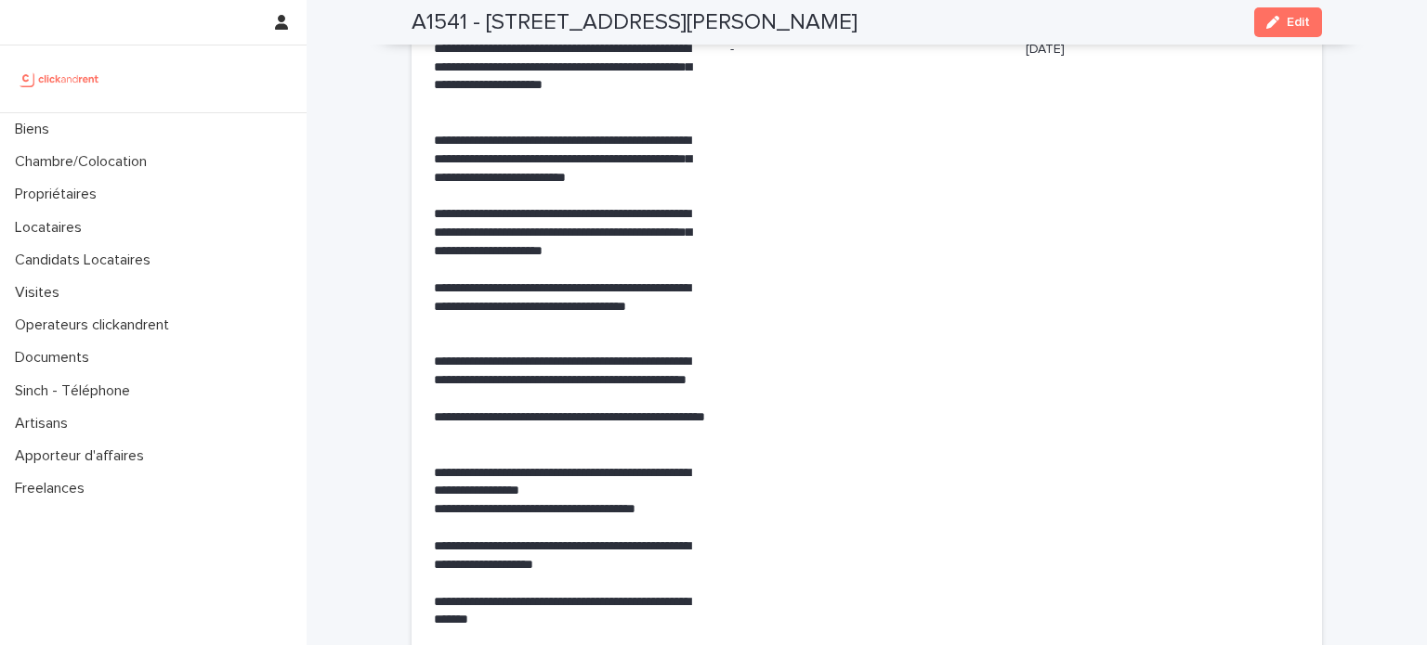
scroll to position [4462, 0]
